Goal: Task Accomplishment & Management: Use online tool/utility

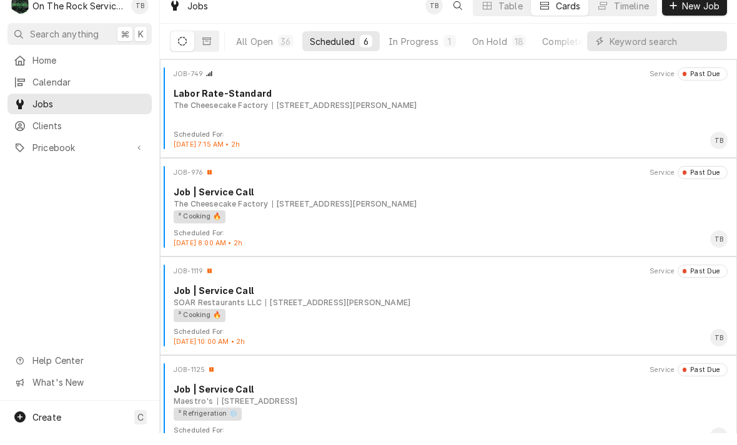
scroll to position [218, 0]
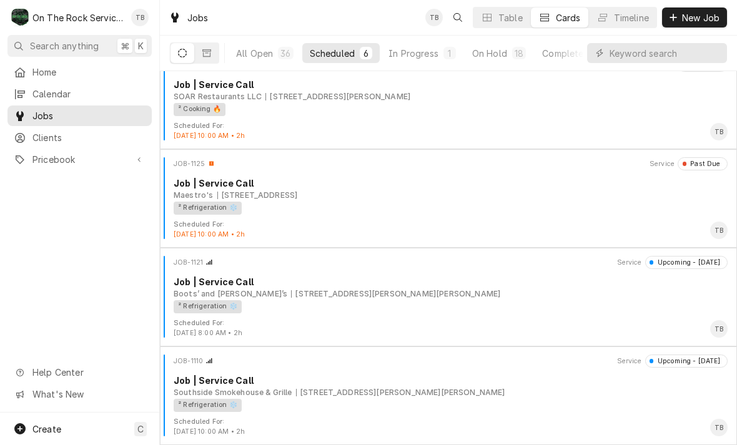
click at [287, 206] on div "² Refrigeration ❄️" at bounding box center [446, 208] width 545 height 13
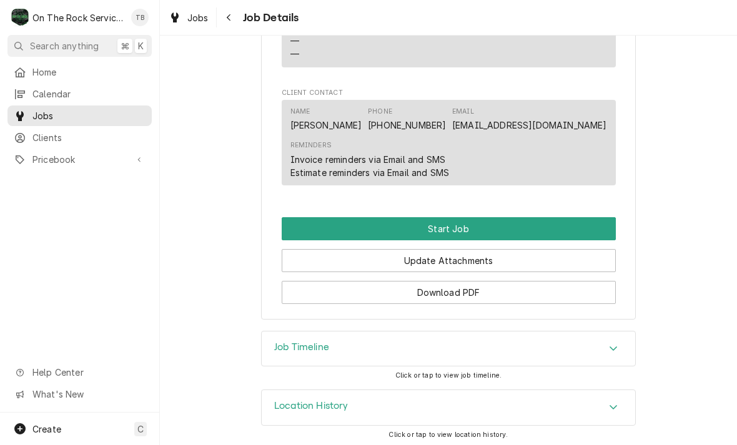
scroll to position [1021, 0]
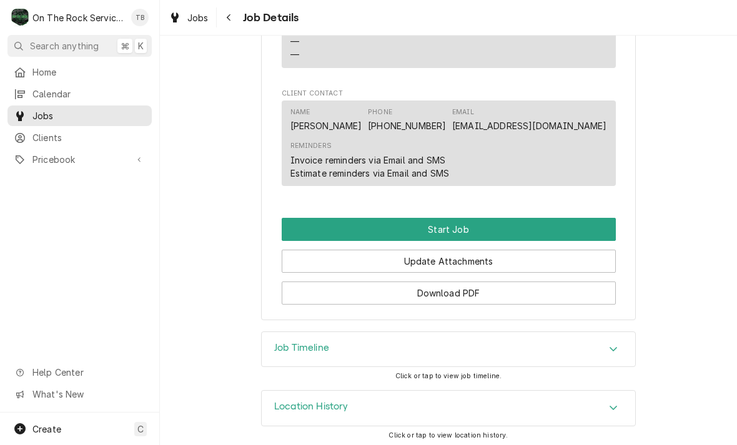
click at [456, 222] on button "Start Job" at bounding box center [449, 229] width 334 height 23
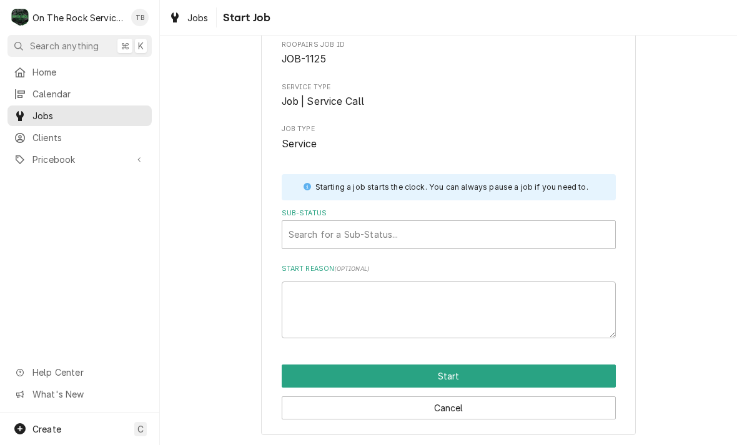
scroll to position [65, 0]
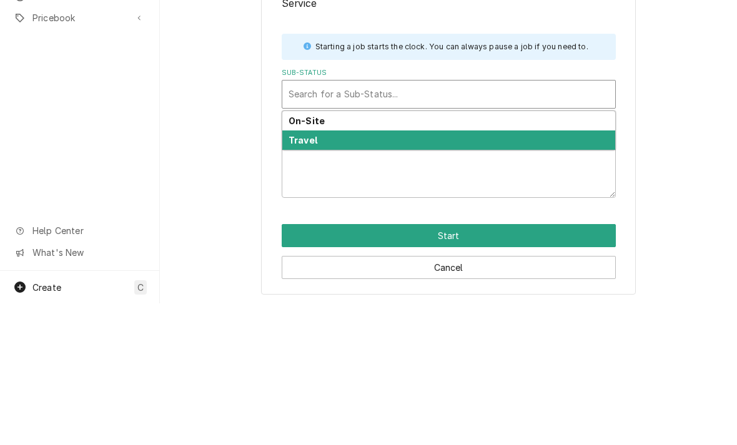
click at [318, 272] on div "Travel" at bounding box center [448, 281] width 333 height 19
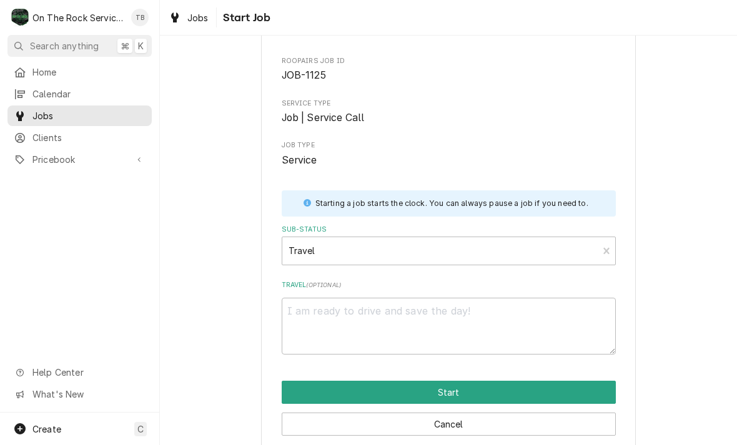
click at [458, 395] on button "Start" at bounding box center [449, 392] width 334 height 23
type textarea "x"
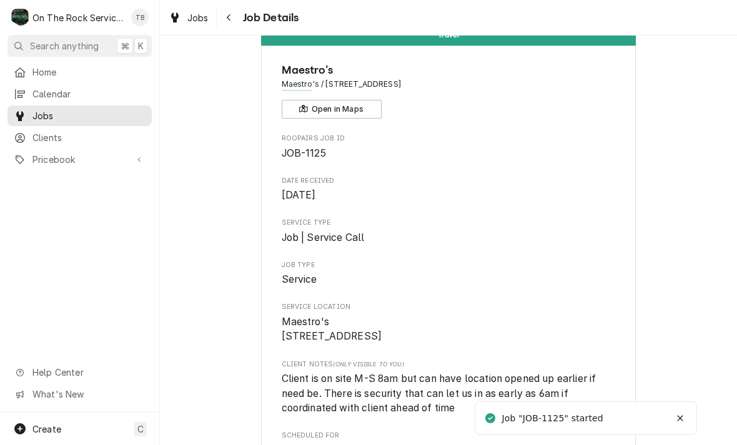
scroll to position [36, 0]
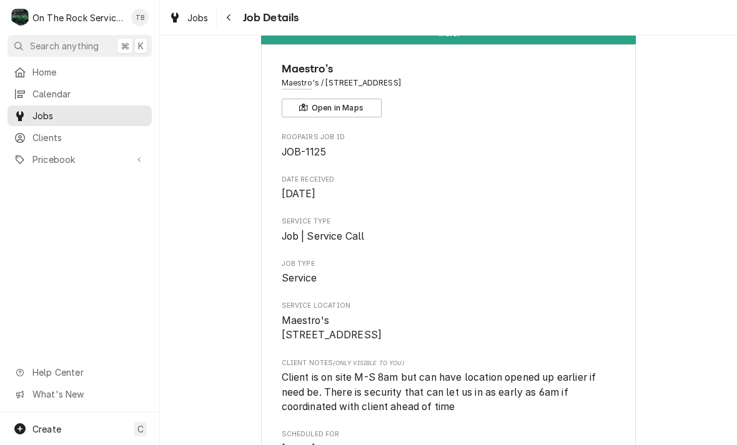
click at [517, 308] on div "Service Location Maestro's 140 S Main St Greenville, SC 29601" at bounding box center [449, 322] width 334 height 42
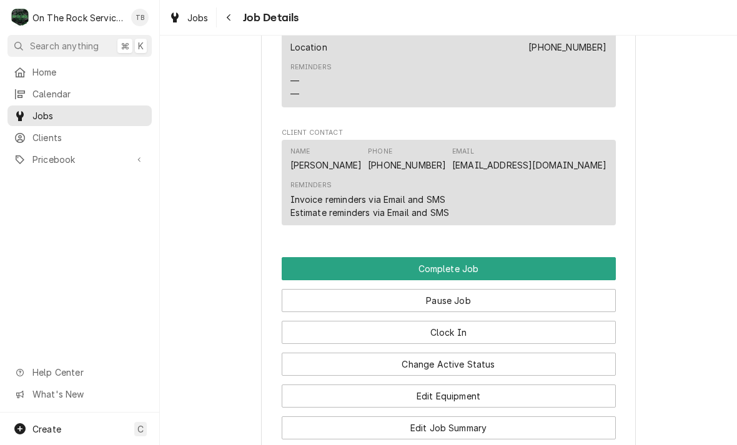
scroll to position [1067, 0]
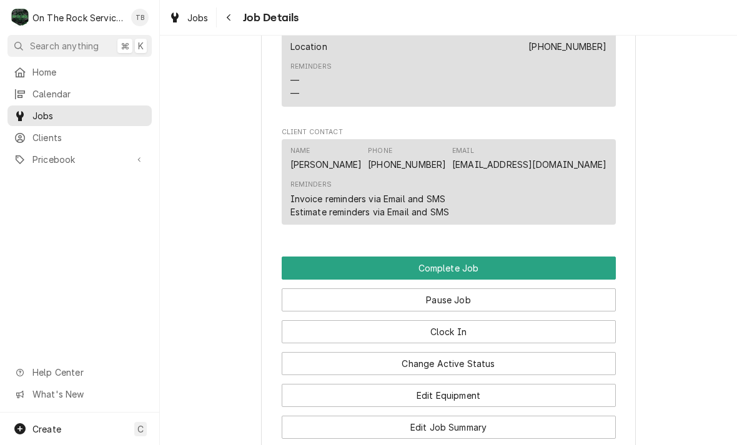
click at [459, 367] on button "Change Active Status" at bounding box center [449, 363] width 334 height 23
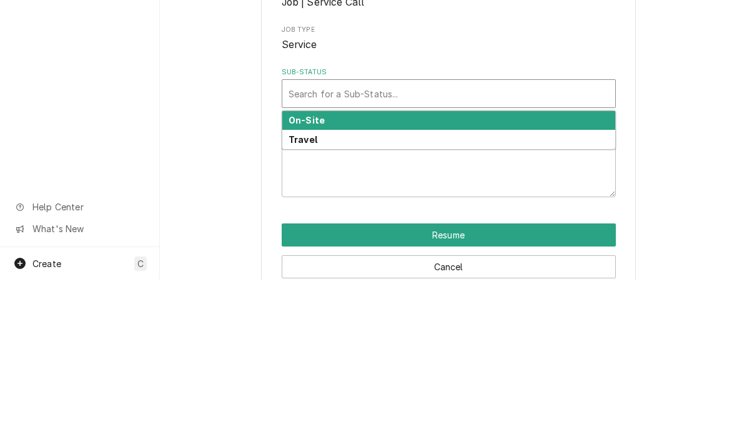
click at [344, 277] on div "On-Site" at bounding box center [448, 286] width 333 height 19
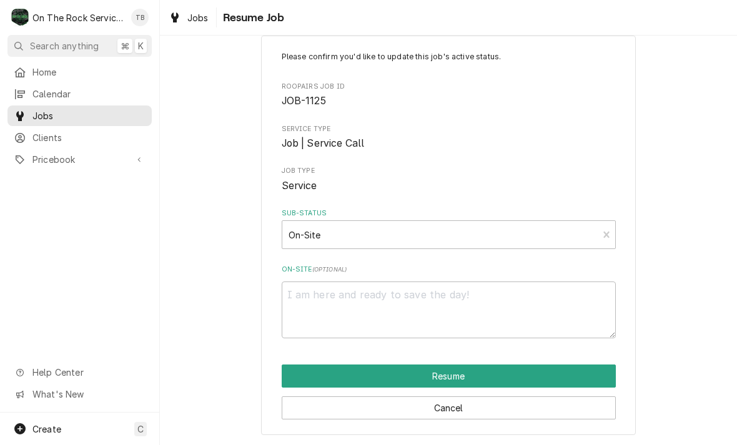
scroll to position [24, 0]
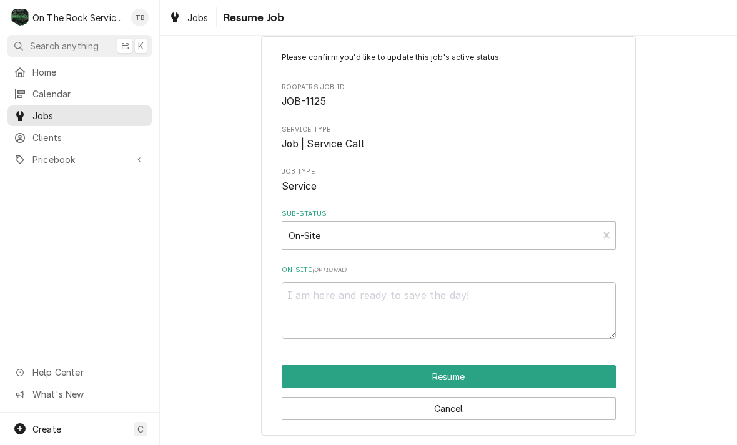
click at [454, 374] on button "Resume" at bounding box center [449, 376] width 334 height 23
type textarea "x"
